Goal: Find specific page/section: Find specific page/section

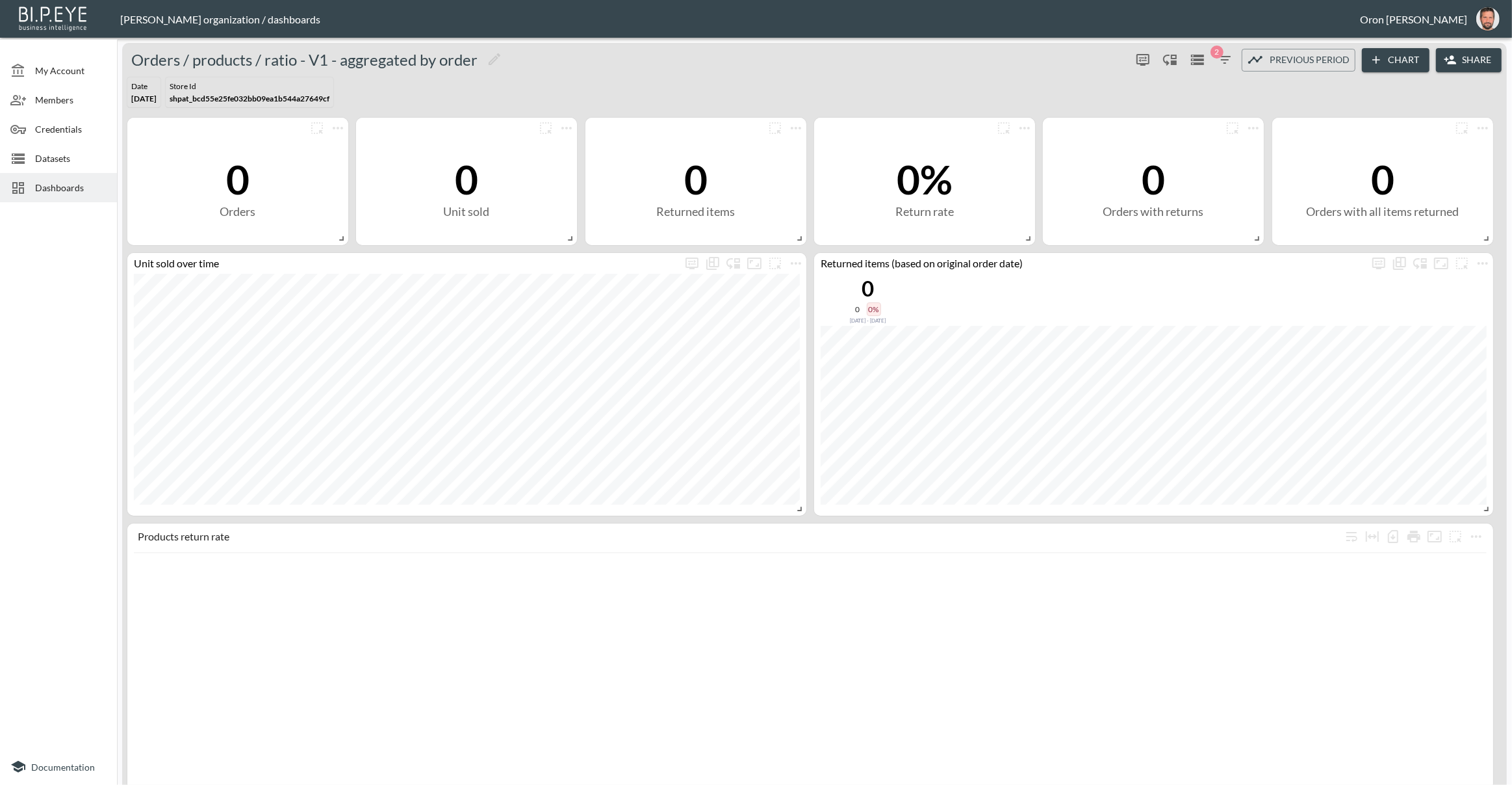
click at [59, 185] on span "Dashboards" at bounding box center [71, 187] width 72 height 13
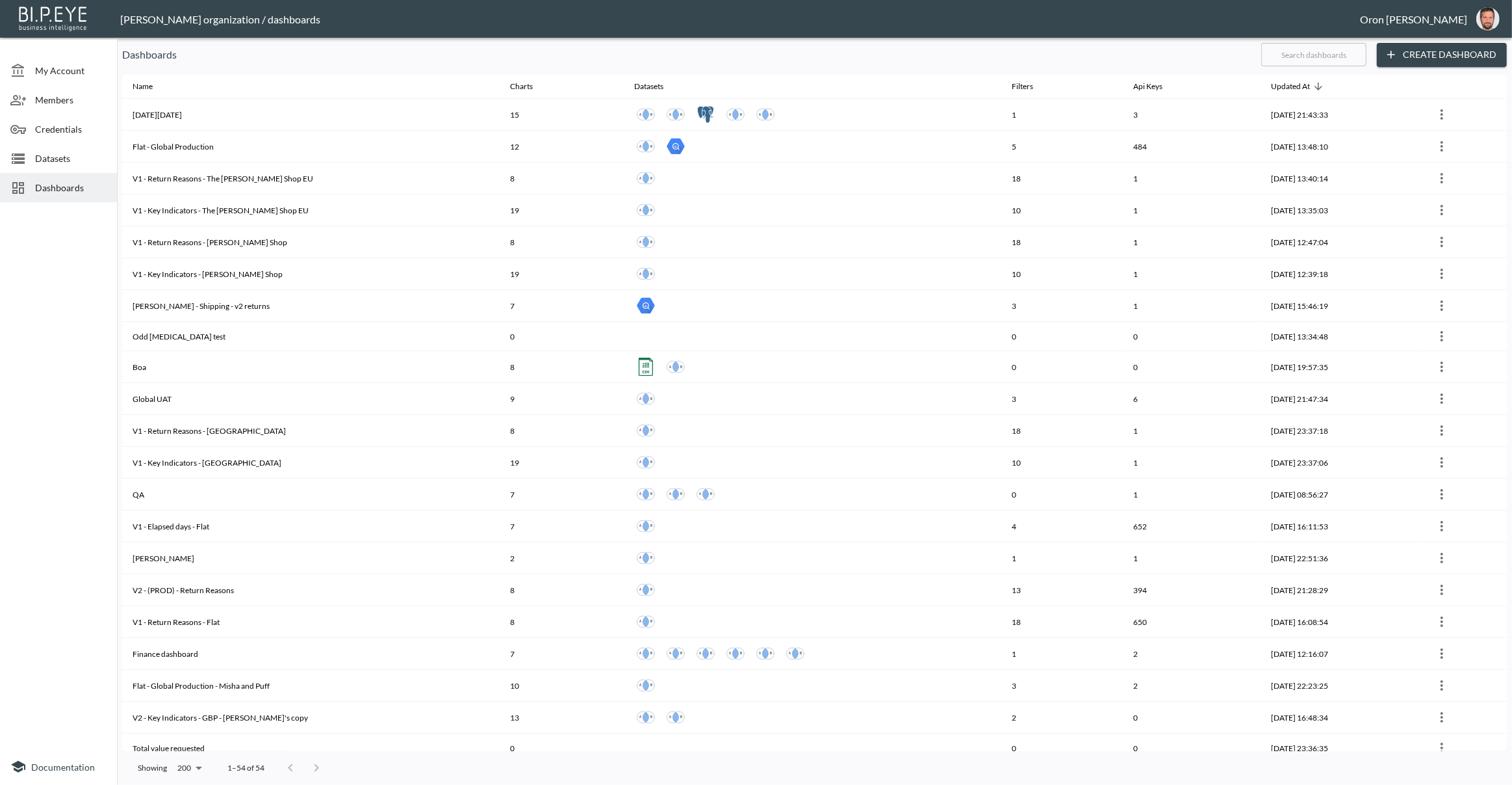
click at [1294, 48] on input "text" at bounding box center [1314, 55] width 106 height 32
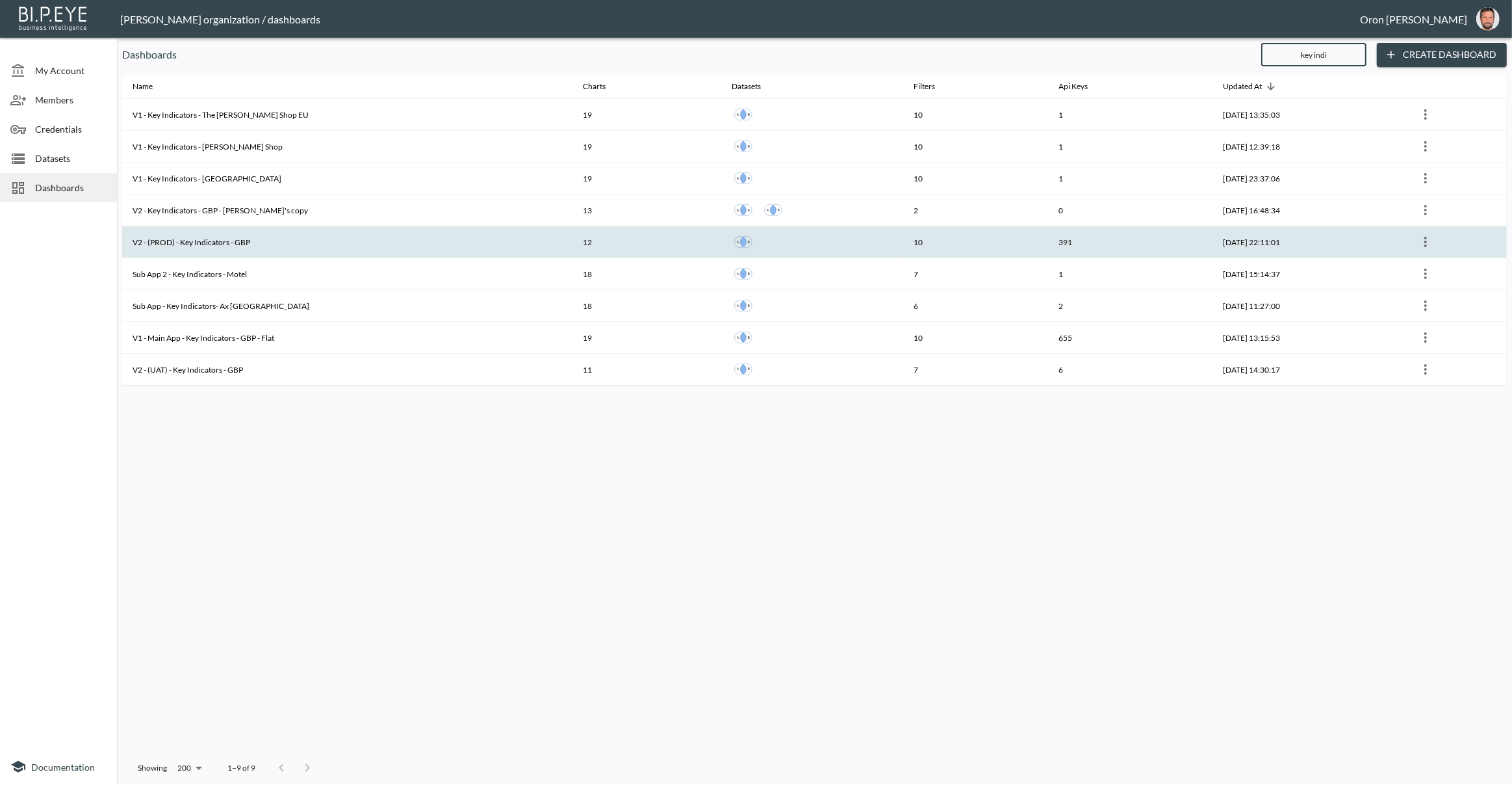
type input "key indi"
click at [314, 236] on th "V2 - (PROD) - Key Indicators - GBP" at bounding box center [347, 242] width 451 height 32
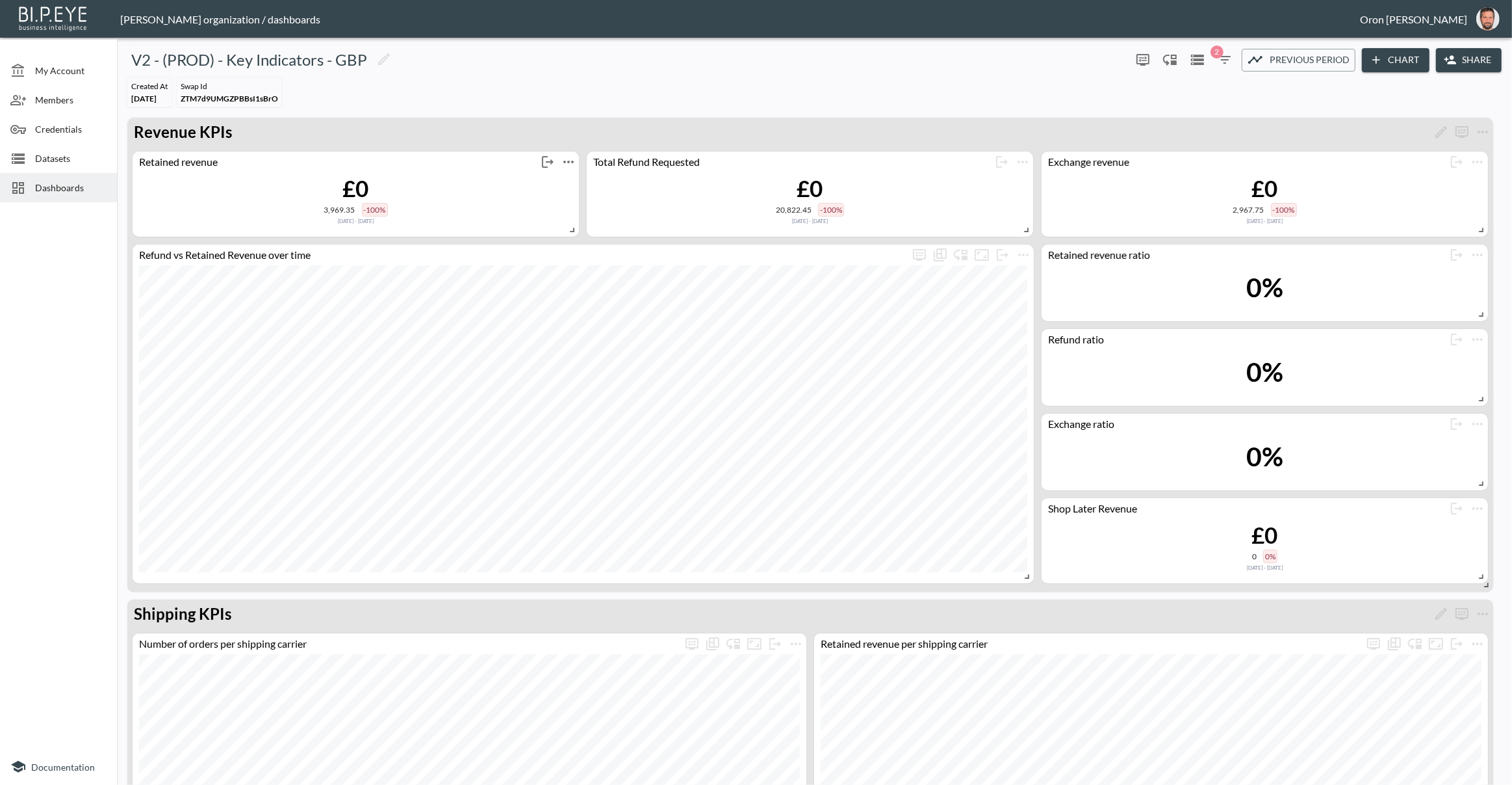
scroll to position [1, 0]
click at [78, 184] on span "Dashboards" at bounding box center [71, 187] width 72 height 13
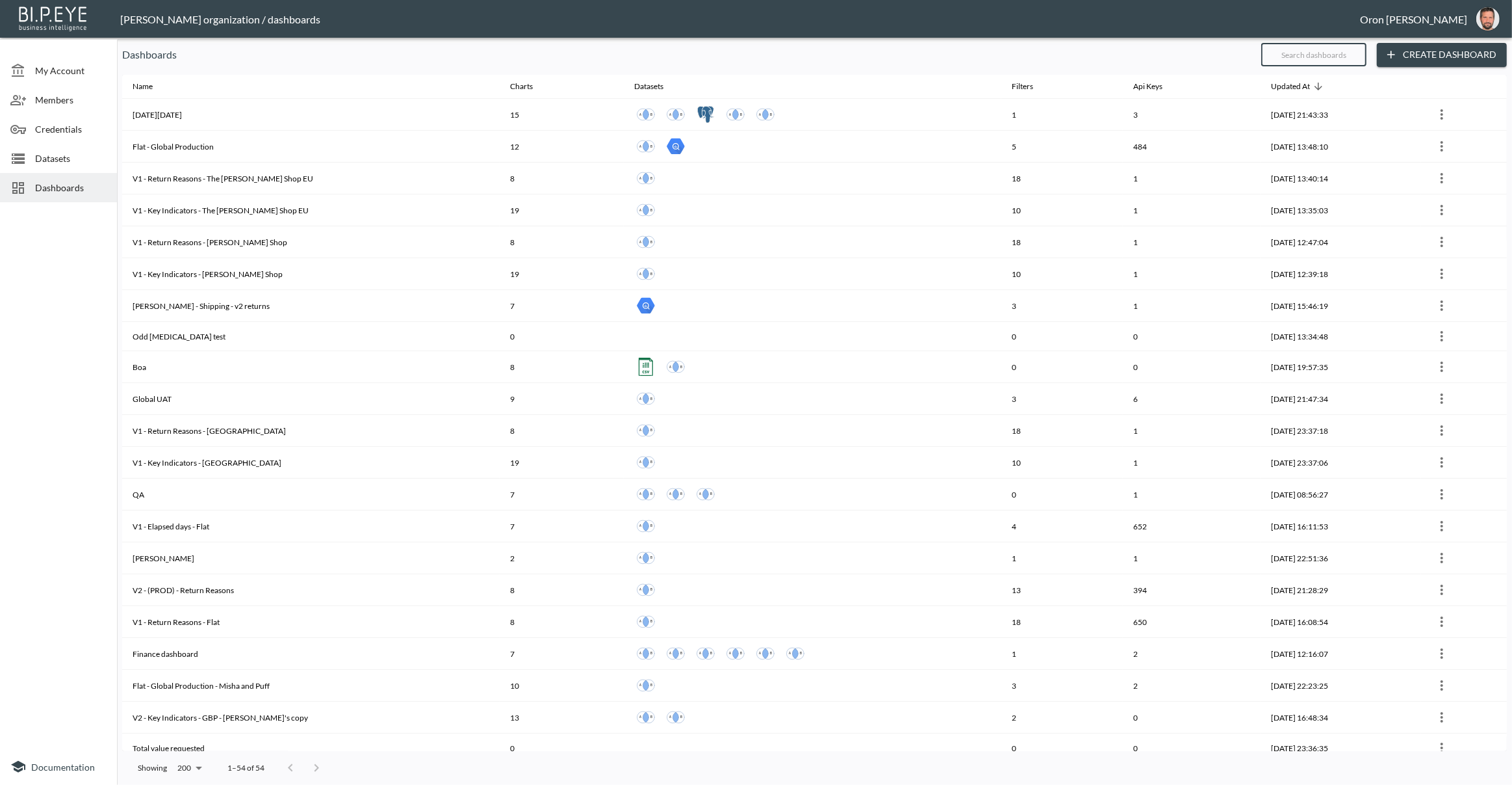
click at [1311, 56] on input "text" at bounding box center [1314, 55] width 106 height 32
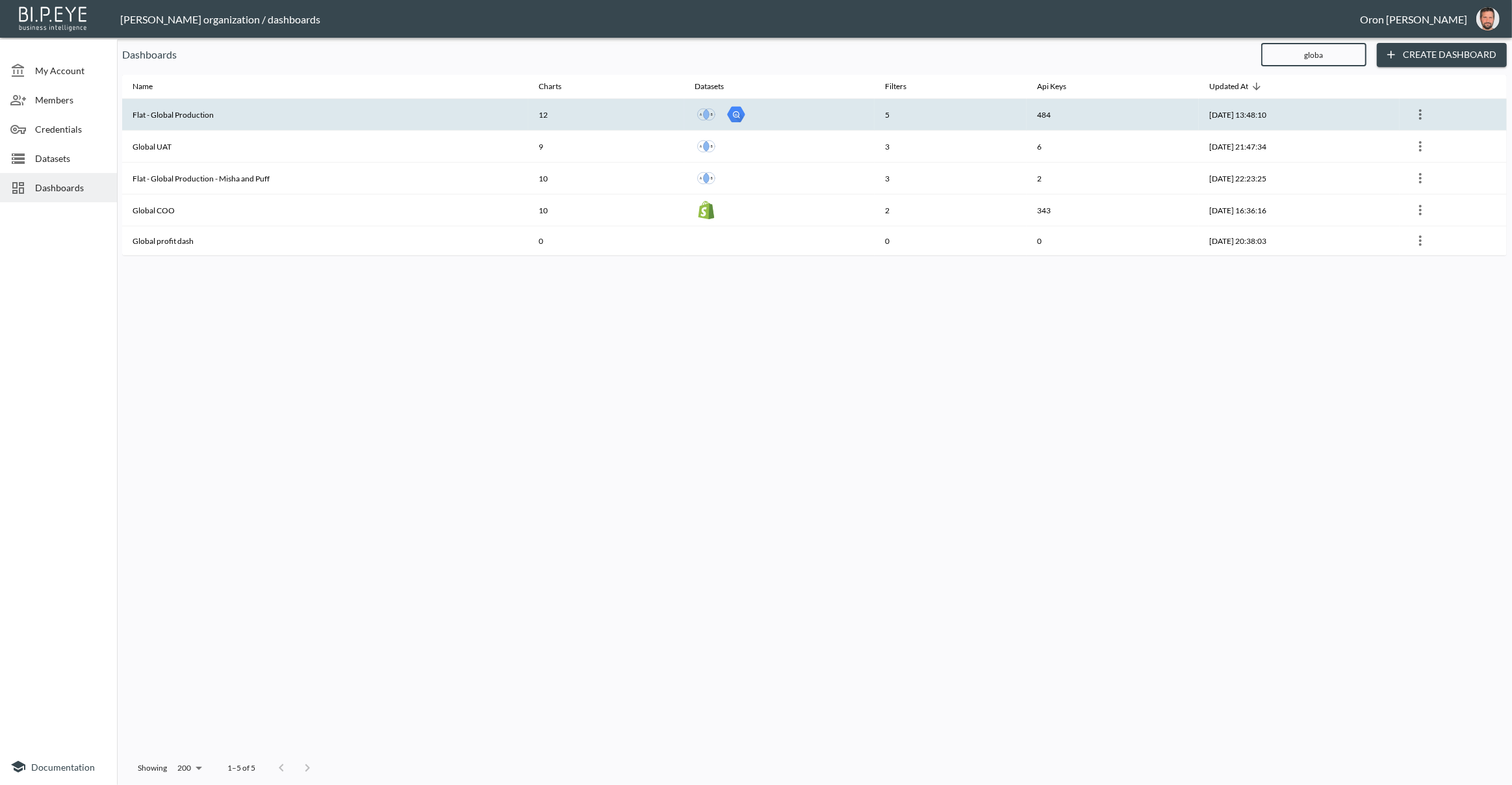
type input "globa"
click at [490, 113] on th "Flat - Global Production" at bounding box center [324, 115] width 406 height 32
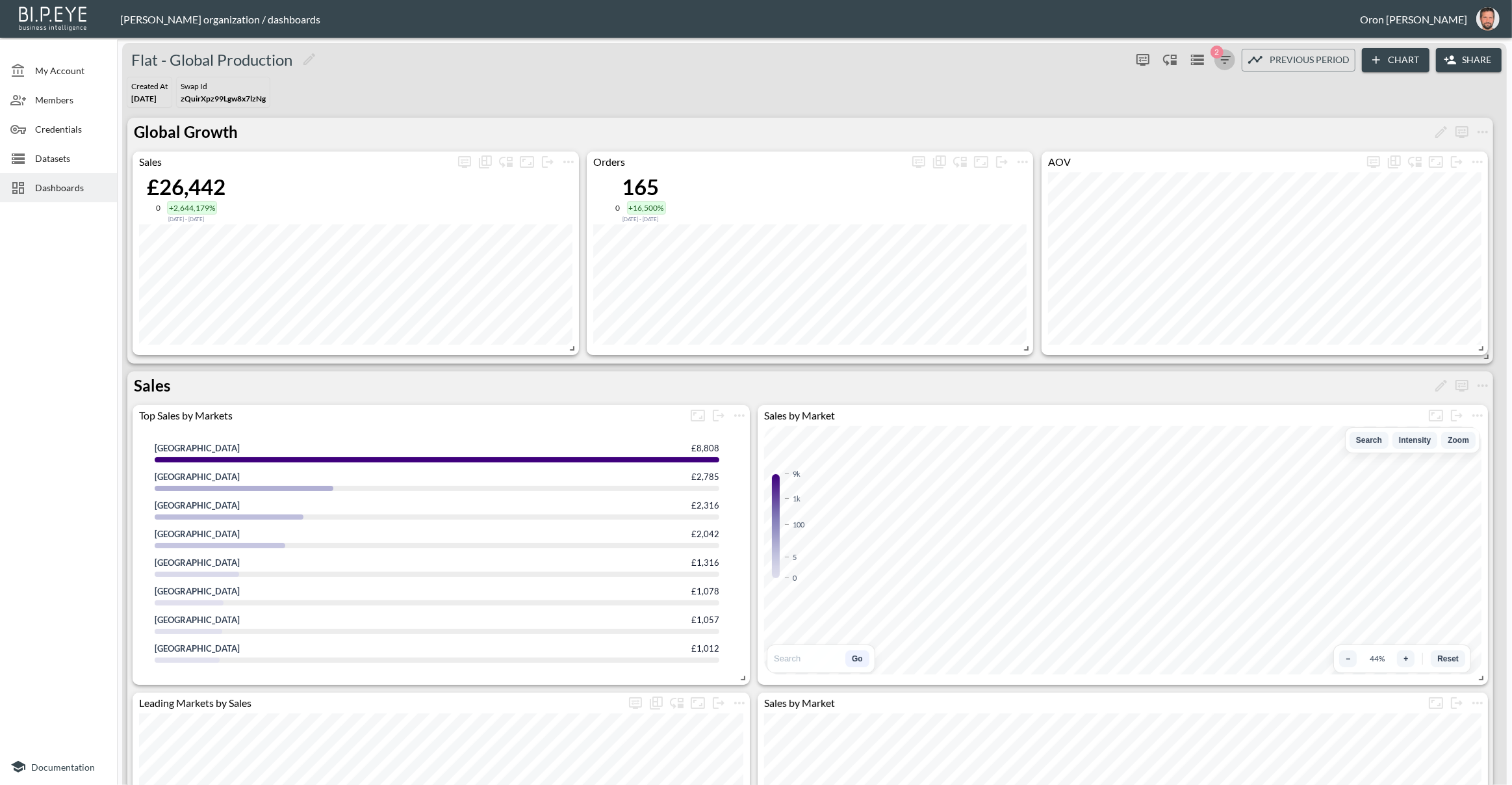
click at [1218, 56] on span "2" at bounding box center [1217, 52] width 13 height 13
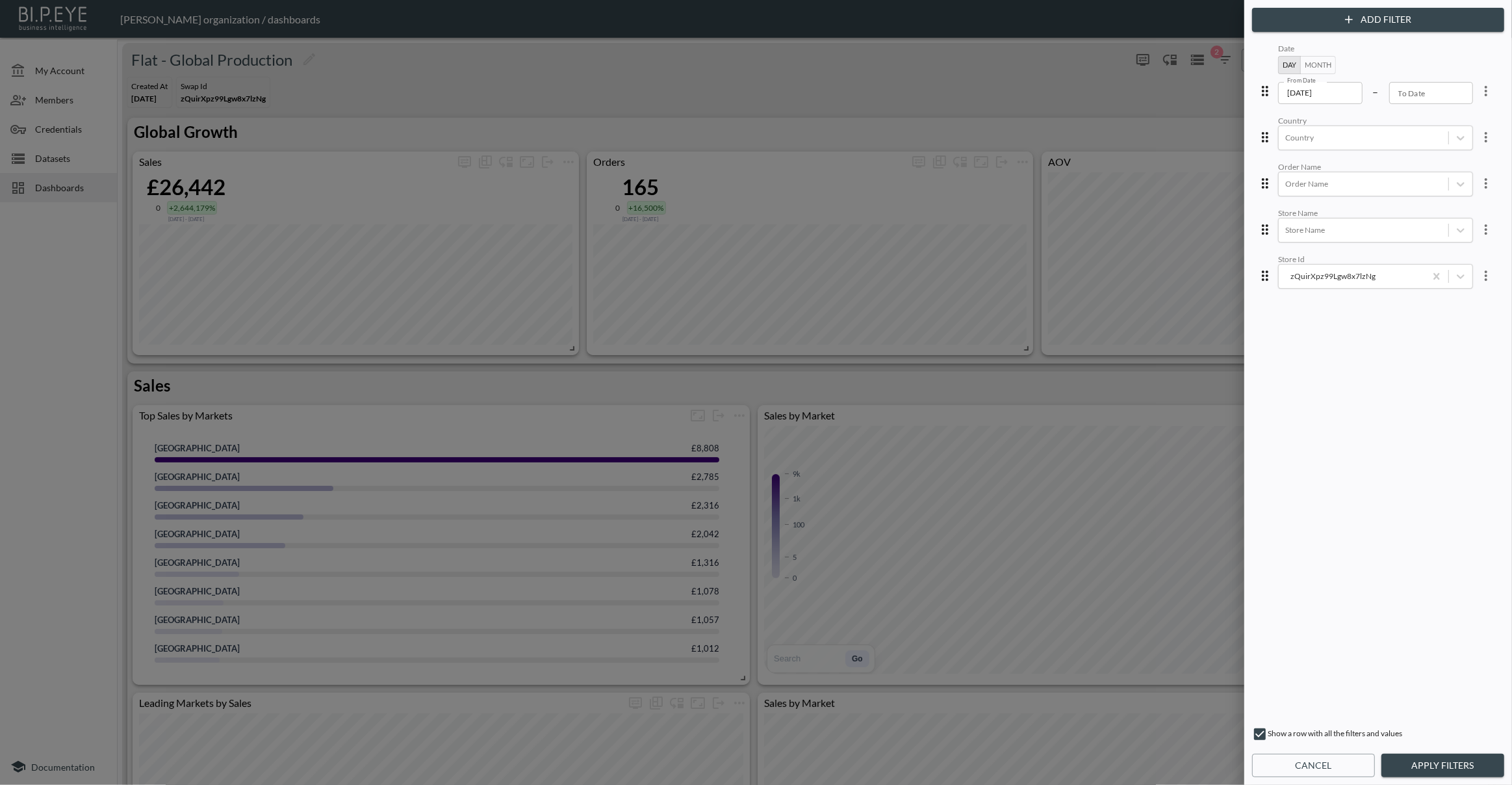
drag, startPoint x: 967, startPoint y: 88, endPoint x: 971, endPoint y: 95, distance: 8.1
click at [967, 89] on div at bounding box center [756, 392] width 1512 height 785
click at [1302, 770] on button "Cancel" at bounding box center [1313, 765] width 123 height 24
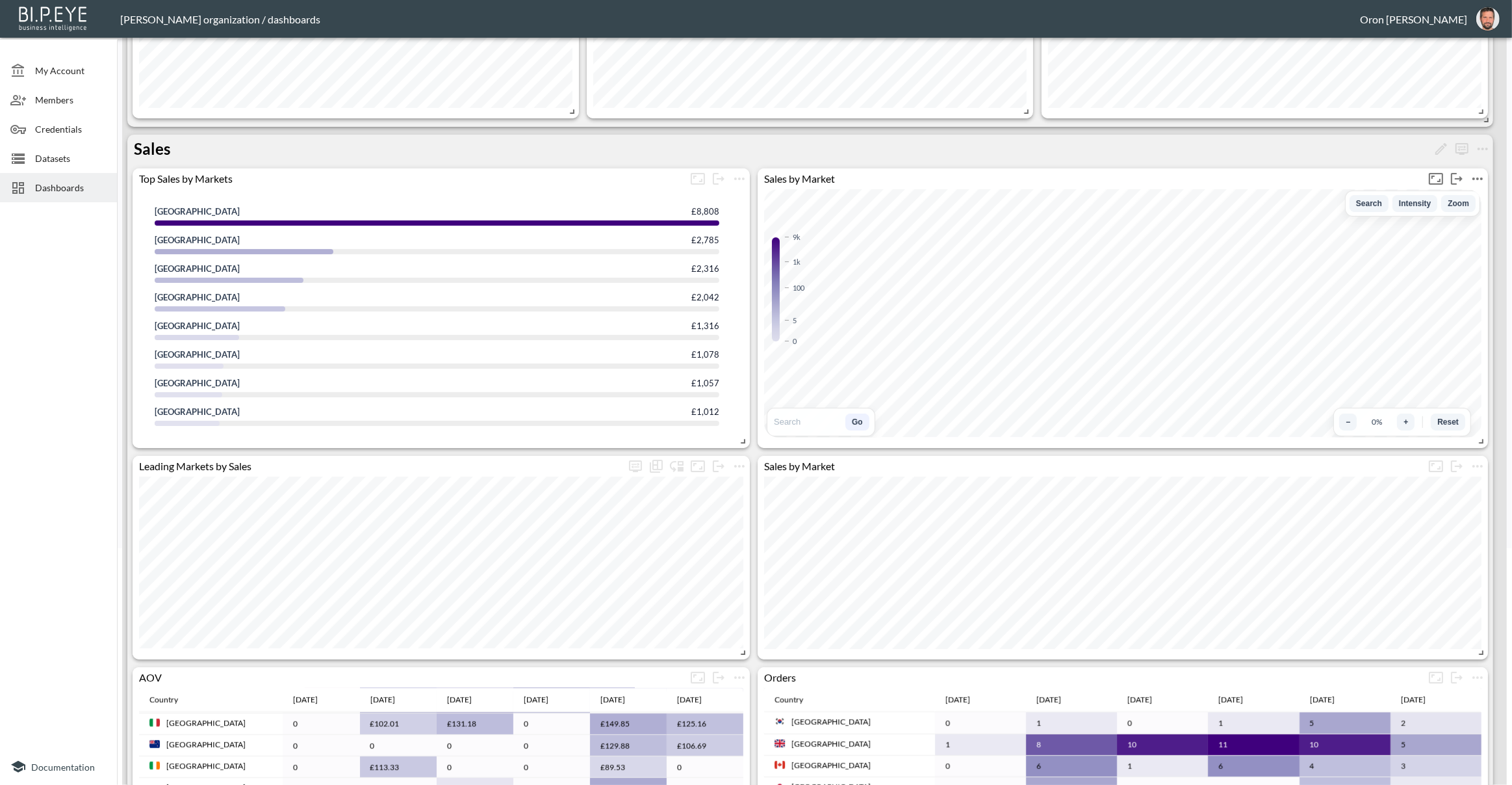
scroll to position [238, 0]
click at [993, 134] on div "Sales" at bounding box center [810, 151] width 1366 height 34
